Goal: Information Seeking & Learning: Learn about a topic

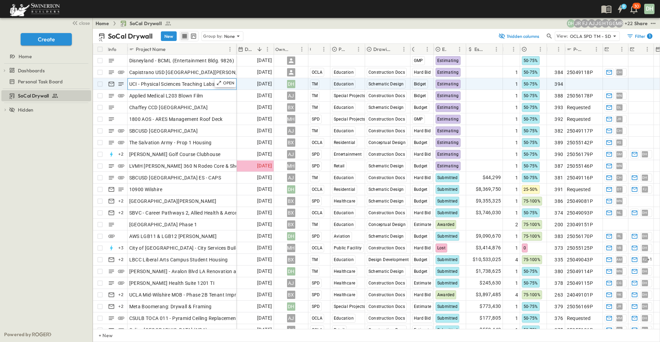
click at [179, 82] on span "UCI - Physical Sciences Teaching Labs" at bounding box center [172, 83] width 86 height 7
drag, startPoint x: 214, startPoint y: 82, endPoint x: 129, endPoint y: 82, distance: 85.0
click at [129, 82] on input "**********" at bounding box center [153, 84] width 50 height 8
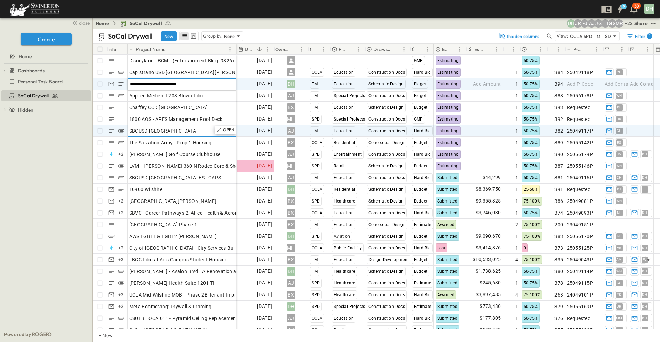
click at [139, 135] on div "SBCUSD [GEOGRAPHIC_DATA]" at bounding box center [182, 131] width 106 height 10
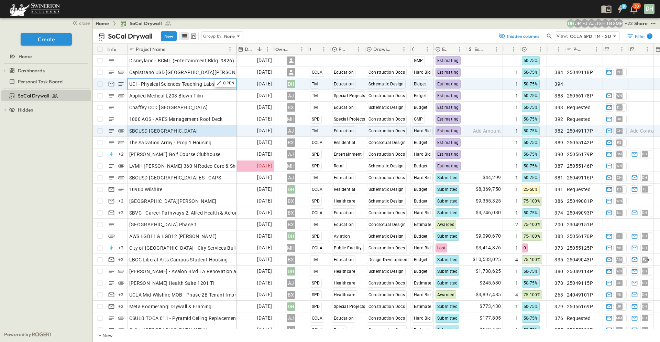
click at [181, 85] on span "UCI - Physical Sciences Teaching Labs" at bounding box center [172, 83] width 86 height 7
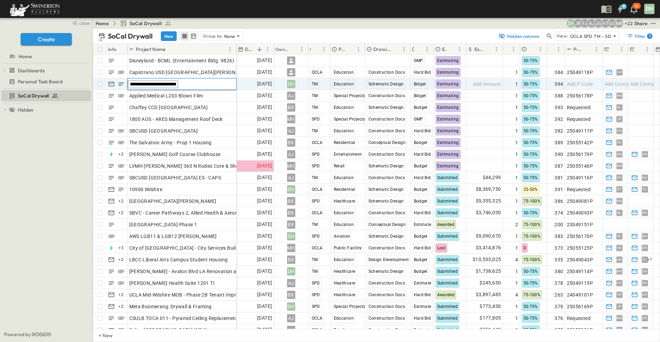
click at [178, 84] on input "**********" at bounding box center [153, 84] width 50 height 8
click at [178, 81] on input "**********" at bounding box center [153, 84] width 50 height 8
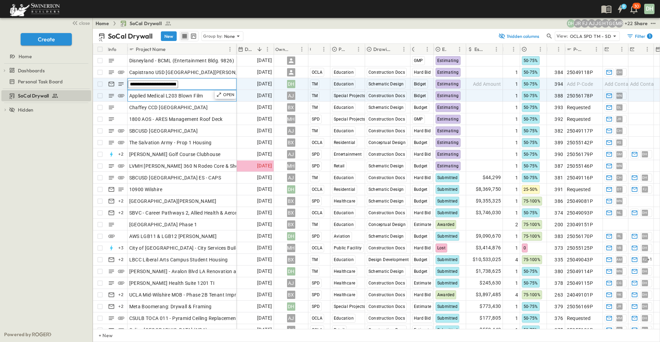
click at [206, 100] on div "Applied Medical L203 Blown Film" at bounding box center [182, 96] width 106 height 10
click at [222, 82] on div "OPEN" at bounding box center [225, 83] width 21 height 8
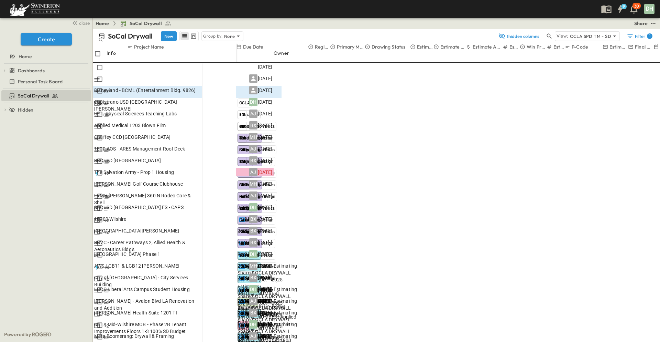
scroll to position [76, 0]
drag, startPoint x: 445, startPoint y: 55, endPoint x: 448, endPoint y: 51, distance: 4.7
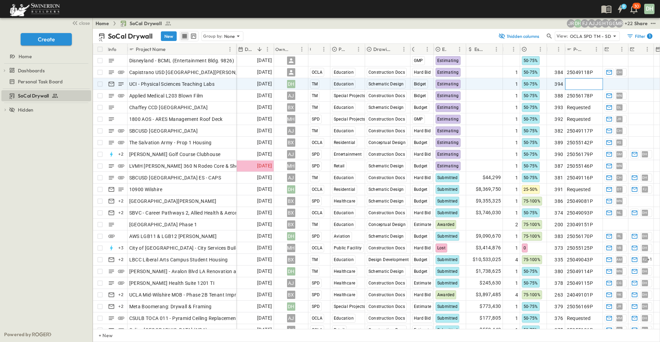
click at [579, 82] on span "Add P-Code" at bounding box center [580, 83] width 26 height 7
drag, startPoint x: 231, startPoint y: 83, endPoint x: 246, endPoint y: 82, distance: 15.2
click at [231, 83] on p "OPEN" at bounding box center [229, 83] width 12 height 6
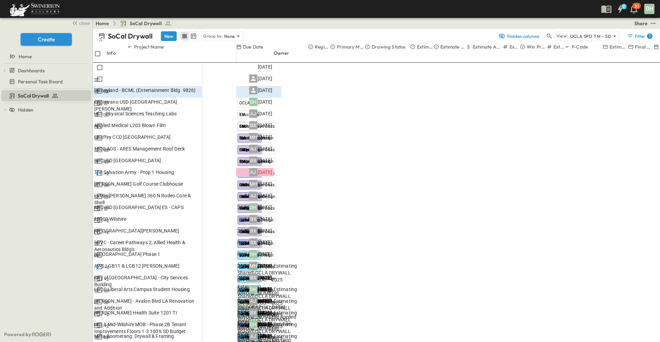
scroll to position [172, 0]
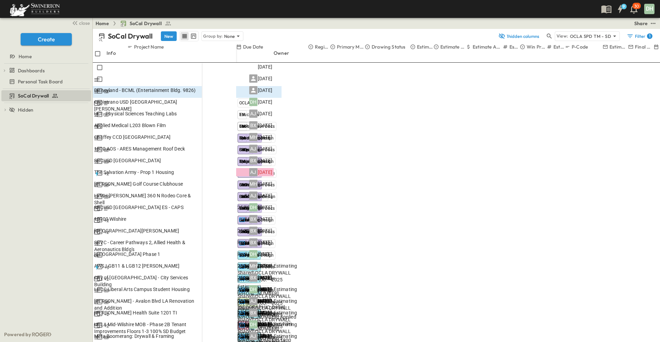
scroll to position [310, 0]
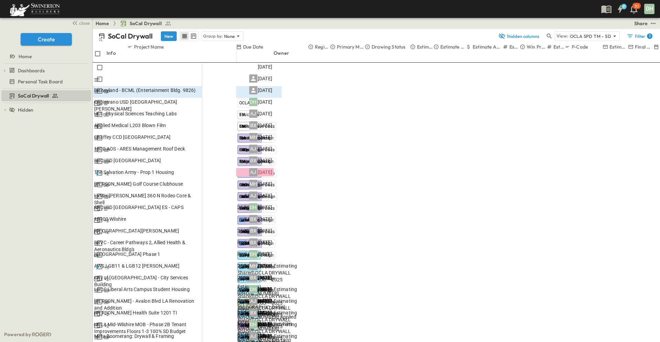
drag, startPoint x: 642, startPoint y: 273, endPoint x: 418, endPoint y: 163, distance: 248.6
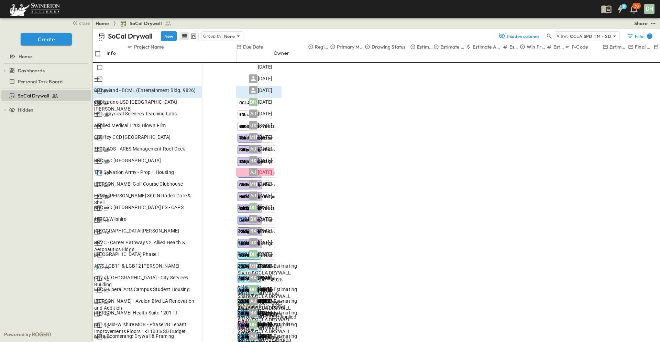
drag, startPoint x: 426, startPoint y: 194, endPoint x: 602, endPoint y: 220, distance: 177.7
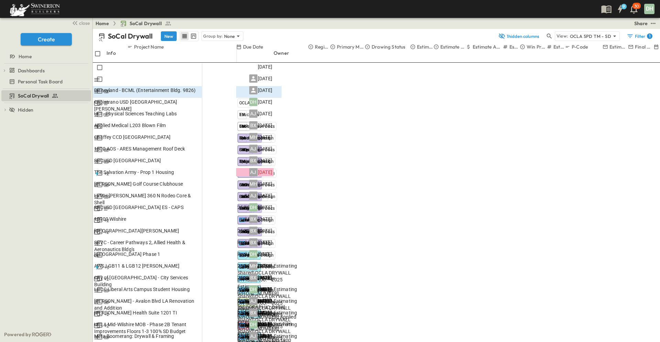
copy div "**********"
drag, startPoint x: 391, startPoint y: 180, endPoint x: 387, endPoint y: 41, distance: 138.3
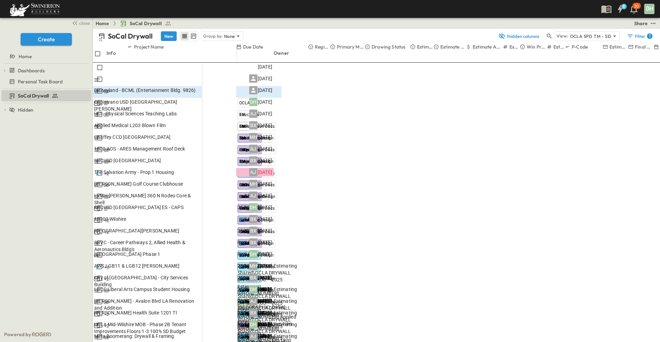
scroll to position [270, 0]
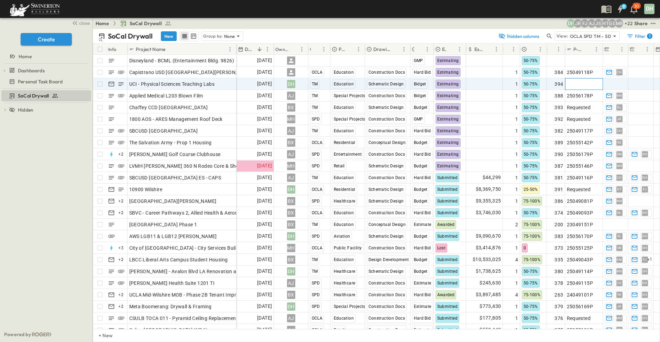
click at [575, 85] on span "Add P-Code" at bounding box center [580, 83] width 26 height 7
type input "*********"
click at [624, 83] on span "Add Contact" at bounding box center [619, 83] width 28 height 7
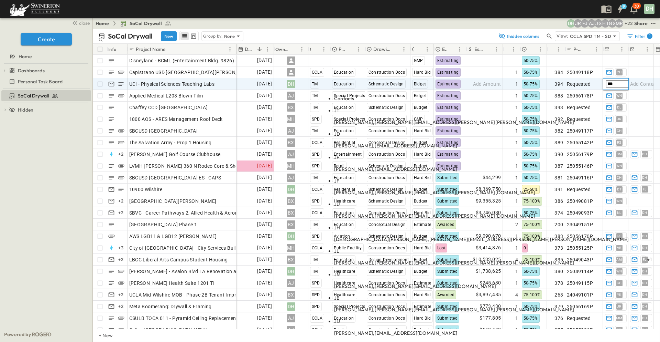
type input "***"
click at [574, 119] on span "[PERSON_NAME][EMAIL_ADDRESS][PERSON_NAME][PERSON_NAME][DOMAIN_NAME]" at bounding box center [475, 122] width 200 height 6
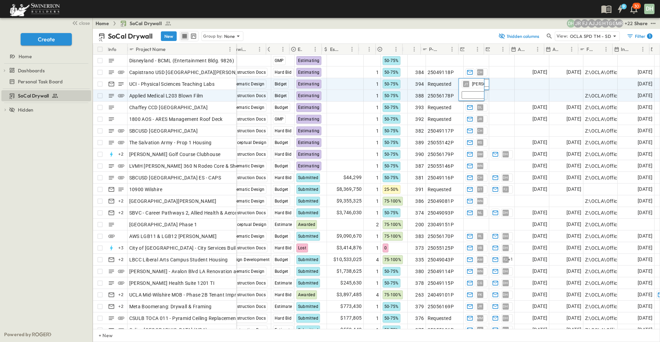
scroll to position [0, 162]
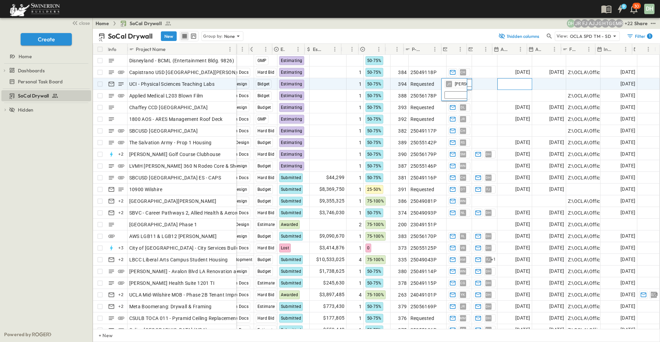
click at [510, 82] on span "Add Date" at bounding box center [520, 83] width 21 height 7
click at [221, 84] on icon at bounding box center [219, 83] width 6 height 6
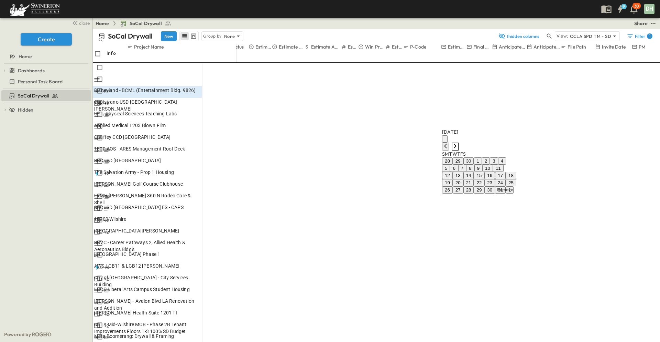
click at [457, 143] on icon "Next month" at bounding box center [455, 145] width 3 height 4
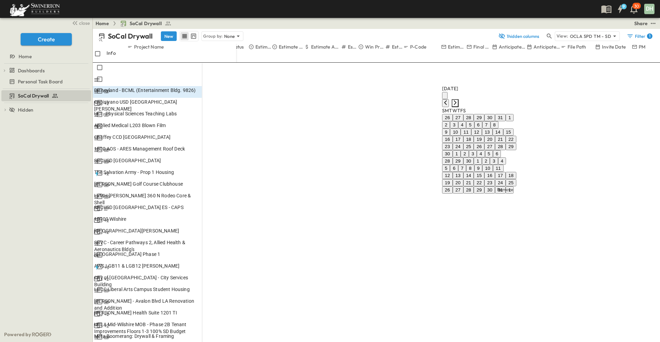
click at [457, 100] on icon "Next month" at bounding box center [455, 102] width 3 height 4
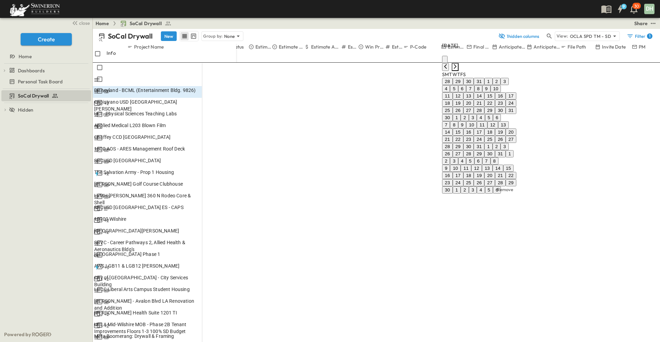
click at [457, 68] on icon "Next month" at bounding box center [455, 66] width 3 height 4
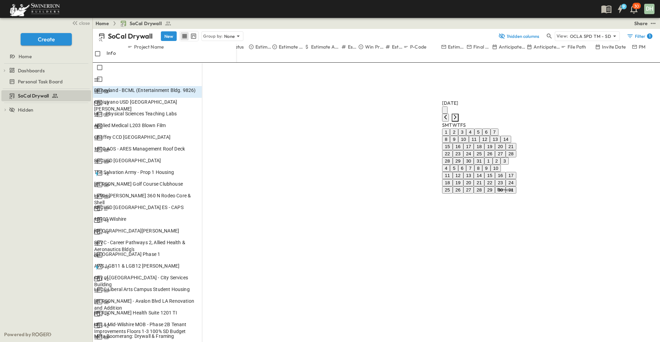
click at [457, 115] on icon "Next month" at bounding box center [455, 117] width 3 height 4
click at [457, 83] on icon "Next month" at bounding box center [455, 80] width 3 height 4
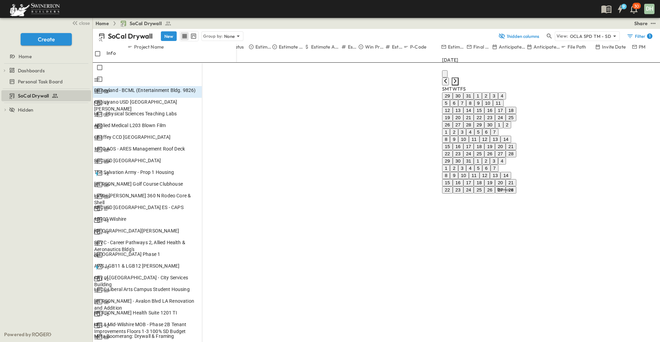
click at [457, 83] on icon "Next month" at bounding box center [455, 80] width 3 height 4
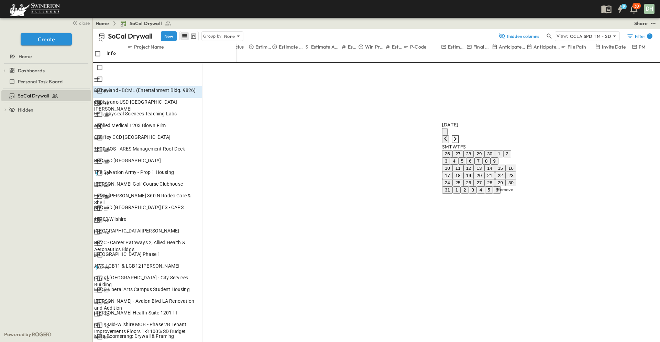
click at [457, 136] on icon "Next month" at bounding box center [455, 138] width 3 height 4
click at [449, 143] on icon "Previous month" at bounding box center [446, 146] width 6 height 6
click at [449, 136] on icon "Previous month" at bounding box center [446, 139] width 6 height 6
click at [482, 157] on button "1" at bounding box center [478, 160] width 8 height 7
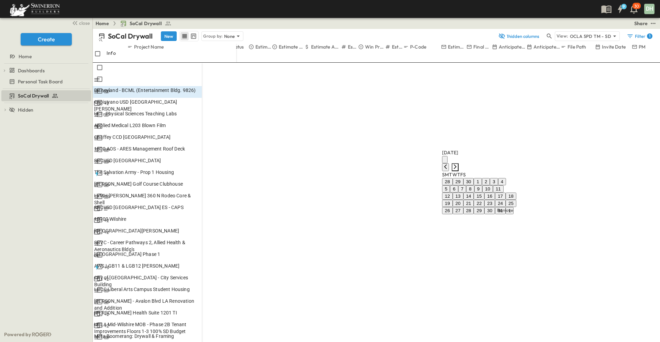
click at [458, 164] on icon "Next month" at bounding box center [456, 167] width 6 height 6
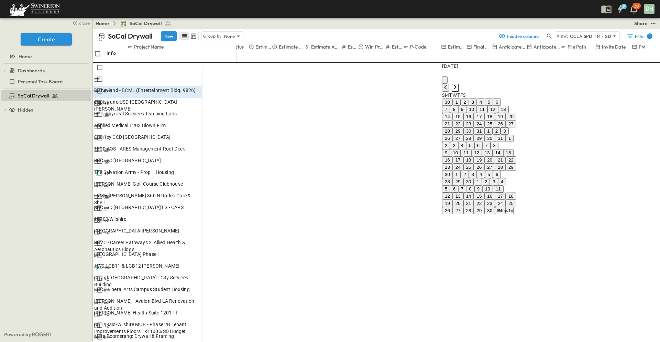
click at [458, 90] on icon "Next month" at bounding box center [456, 87] width 6 height 6
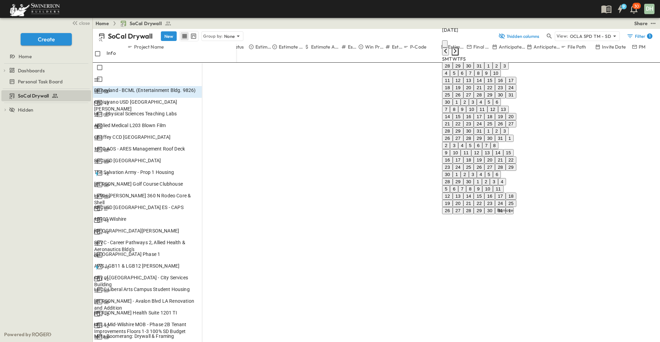
click at [458, 54] on icon "Next month" at bounding box center [456, 51] width 6 height 6
click at [458, 61] on icon "Next month" at bounding box center [456, 58] width 6 height 6
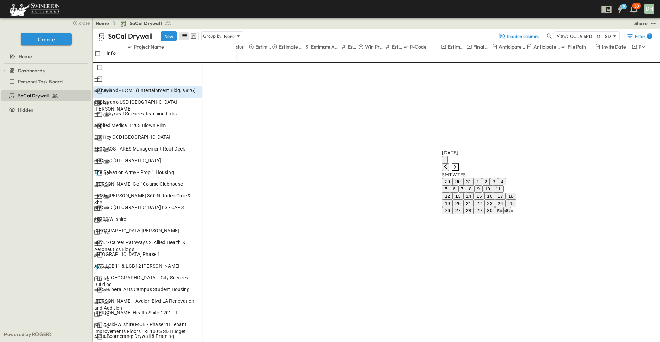
click at [458, 164] on icon "Next month" at bounding box center [456, 167] width 6 height 6
click at [458, 157] on icon "Next month" at bounding box center [456, 160] width 6 height 6
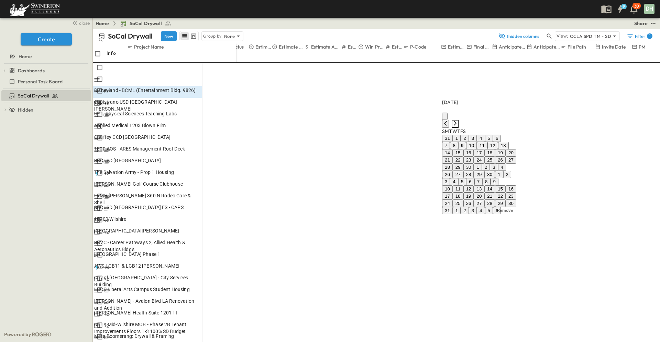
click at [458, 120] on icon "Next month" at bounding box center [456, 123] width 6 height 6
click at [458, 90] on icon "Next month" at bounding box center [456, 87] width 6 height 6
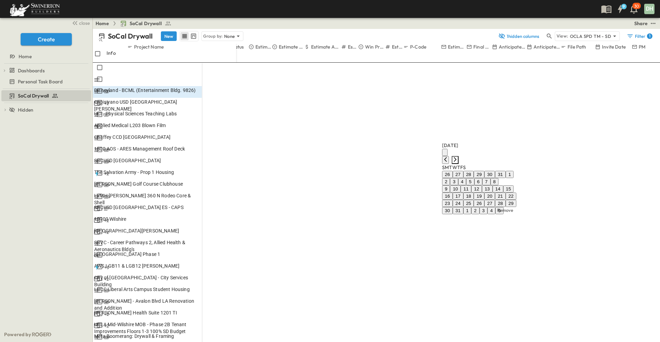
click at [458, 157] on icon "Next month" at bounding box center [456, 160] width 6 height 6
click at [493, 207] on button "1" at bounding box center [489, 210] width 8 height 7
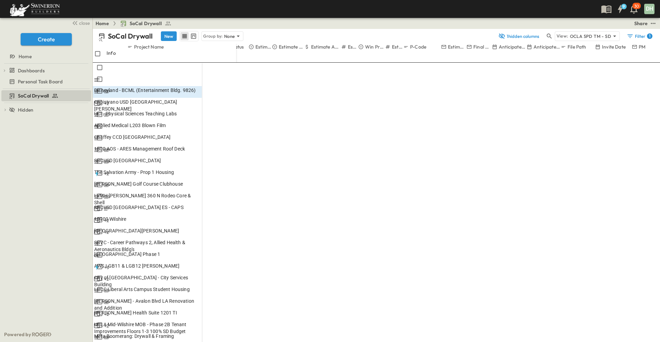
scroll to position [0, 0]
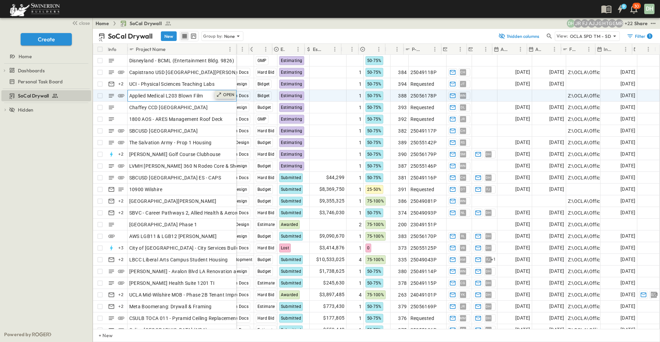
click at [226, 94] on p "OPEN" at bounding box center [229, 95] width 12 height 6
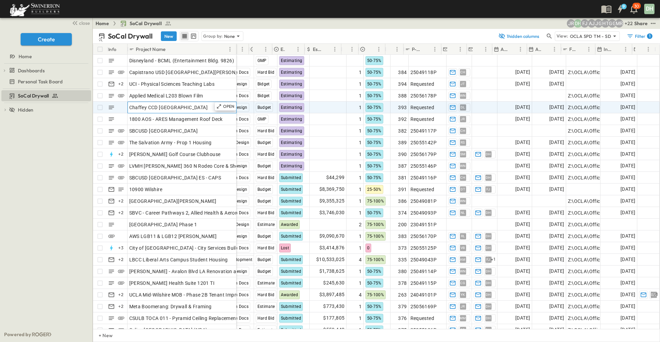
click at [206, 109] on span "Chaffey CCD [GEOGRAPHIC_DATA]" at bounding box center [168, 107] width 79 height 7
click at [225, 106] on p "OPEN" at bounding box center [229, 107] width 12 height 6
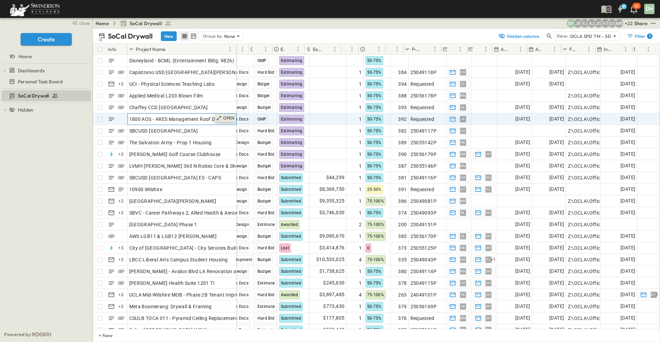
click at [224, 118] on p "OPEN" at bounding box center [229, 118] width 12 height 6
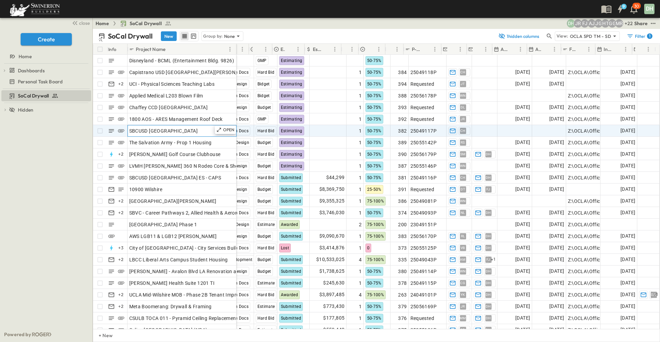
click at [198, 132] on span "SBCUSD [GEOGRAPHIC_DATA]" at bounding box center [163, 130] width 69 height 7
click at [230, 133] on div "OPEN" at bounding box center [225, 130] width 21 height 8
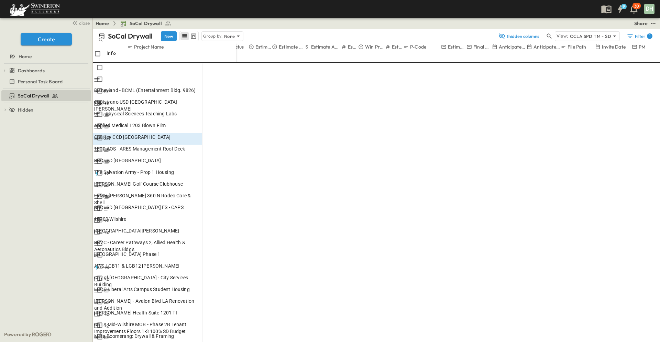
click at [174, 169] on span "The Salvation Army - Prop 1 Housing" at bounding box center [134, 172] width 80 height 7
click at [202, 168] on div "OPEN" at bounding box center [191, 172] width 21 height 8
click at [183, 180] on span "[PERSON_NAME] Golf Course Clubhouse" at bounding box center [138, 183] width 89 height 7
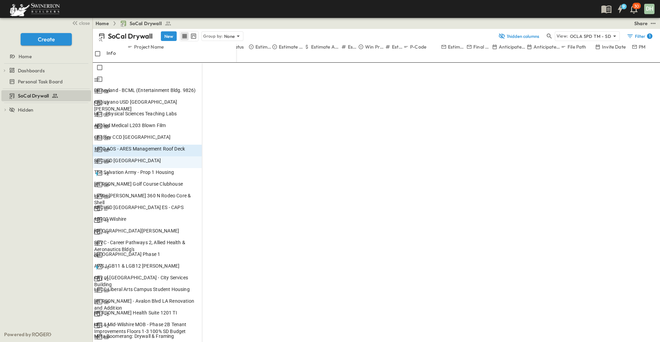
click at [201, 181] on p "OPEN" at bounding box center [195, 184] width 12 height 6
click at [201, 192] on span "LVMH [PERSON_NAME] 360 N Rodeo Core & Shell" at bounding box center [147, 199] width 106 height 14
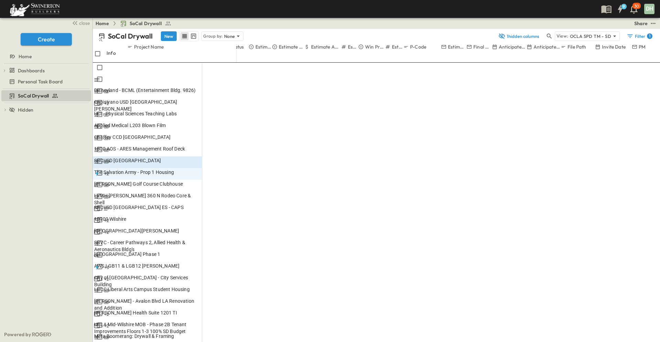
click at [201, 193] on p "OPEN" at bounding box center [195, 196] width 12 height 6
click at [184, 204] on span "SBCUSD [GEOGRAPHIC_DATA] ES - CAPS" at bounding box center [138, 207] width 89 height 7
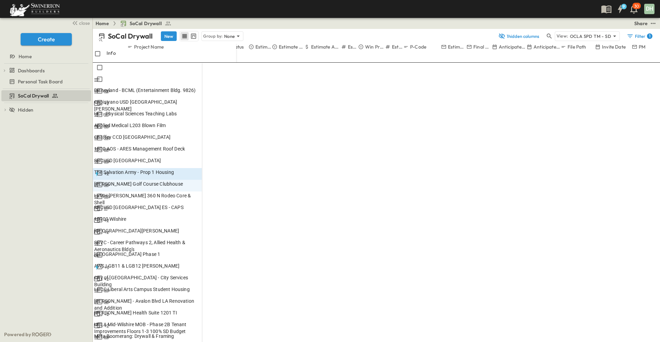
click at [201, 205] on p "OPEN" at bounding box center [195, 208] width 12 height 6
click at [201, 215] on div "10900 Wilshire" at bounding box center [147, 218] width 106 height 7
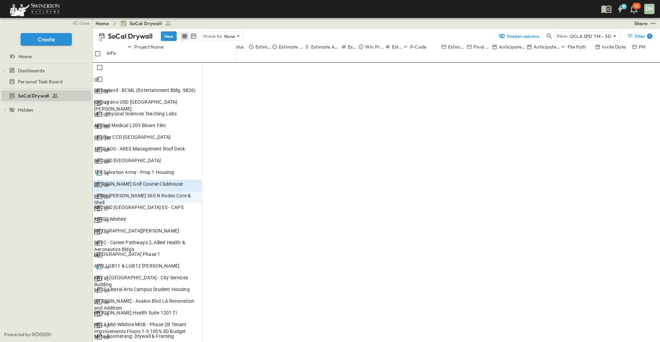
click at [201, 216] on p "OPEN" at bounding box center [195, 219] width 12 height 6
click at [179, 227] on span "[GEOGRAPHIC_DATA][PERSON_NAME]" at bounding box center [136, 230] width 85 height 7
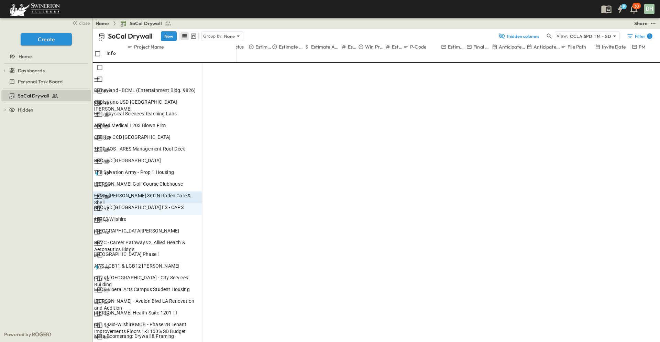
click at [187, 228] on icon at bounding box center [185, 231] width 6 height 6
click at [201, 239] on span "SBVC - Career Pathways 2, Allied Health & Aeronautics Bldg's" at bounding box center [147, 246] width 106 height 14
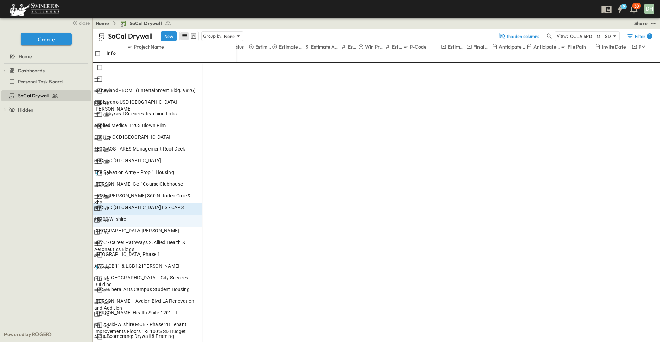
click at [201, 240] on p "OPEN" at bounding box center [195, 243] width 12 height 6
click at [160, 250] on span "[GEOGRAPHIC_DATA] Phase 1" at bounding box center [127, 253] width 66 height 7
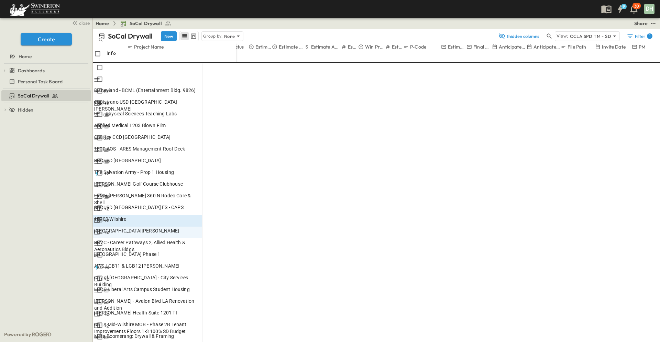
click at [201, 240] on p "OPEN" at bounding box center [195, 243] width 12 height 6
click at [201, 251] on p "OPEN" at bounding box center [195, 254] width 12 height 6
click at [201, 263] on p "OPEN" at bounding box center [195, 266] width 12 height 6
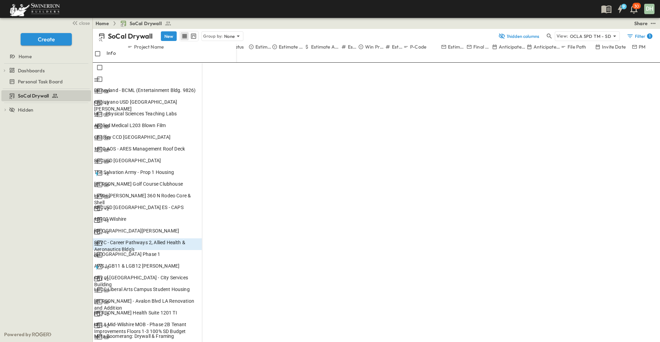
click at [201, 275] on p "OPEN" at bounding box center [195, 278] width 12 height 6
click at [201, 287] on p "OPEN" at bounding box center [195, 290] width 12 height 6
click at [201, 298] on p "OPEN" at bounding box center [195, 301] width 12 height 6
click at [199, 309] on div "[PERSON_NAME] Health Suite 1201 TI" at bounding box center [147, 312] width 106 height 7
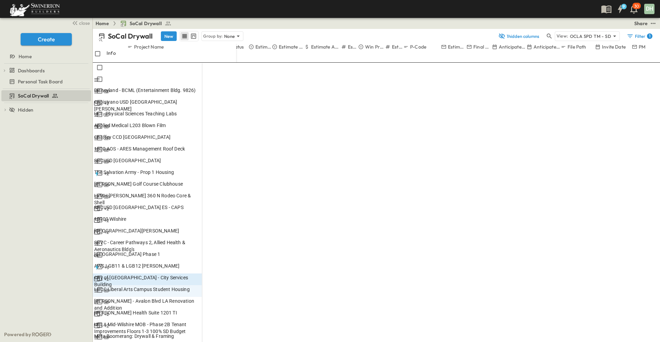
click at [187, 310] on icon at bounding box center [185, 313] width 6 height 6
click at [186, 321] on span "UCLA Mid-Wilshire MOB - Phase 2B Tenant Improvements Floors 1-3 100% SD Budget" at bounding box center [147, 328] width 106 height 14
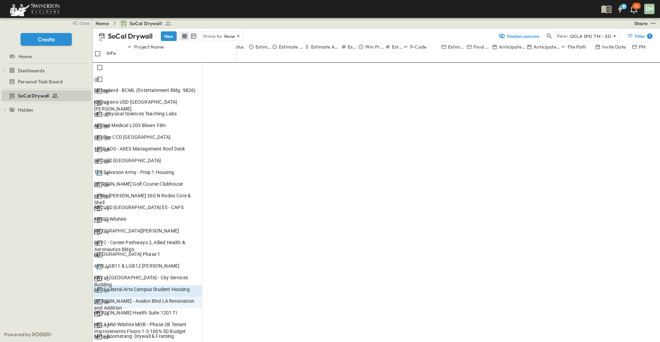
click at [201, 322] on p "OPEN" at bounding box center [195, 325] width 12 height 6
click at [37, 206] on div "SoCal Drywall To pick up a draggable item, press the space bar. While dragging,…" at bounding box center [46, 208] width 93 height 238
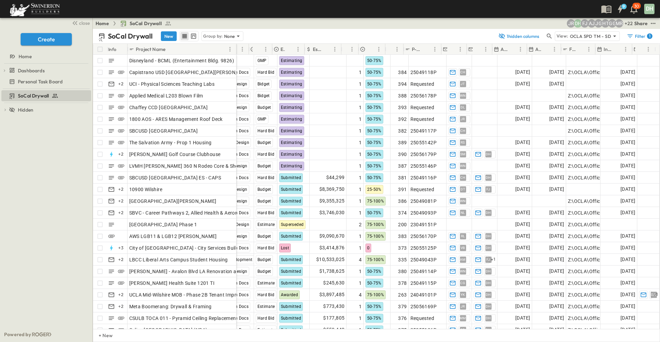
click at [79, 25] on span "close" at bounding box center [84, 23] width 11 height 7
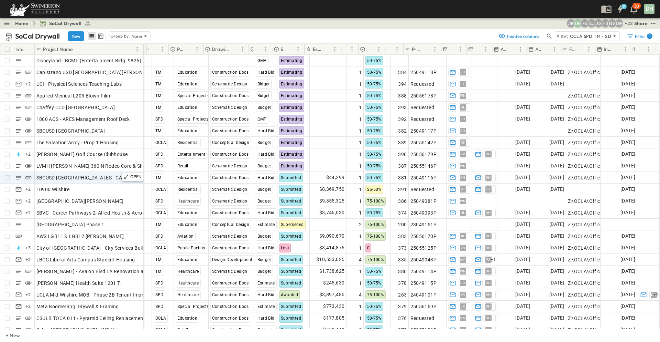
scroll to position [0, 69]
